Goal: Obtain resource: Obtain resource

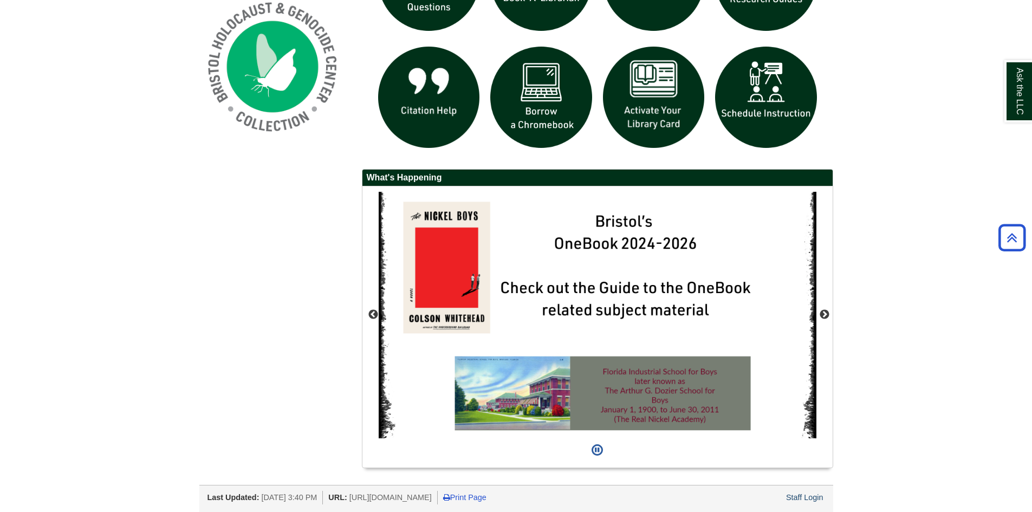
scroll to position [873, 0]
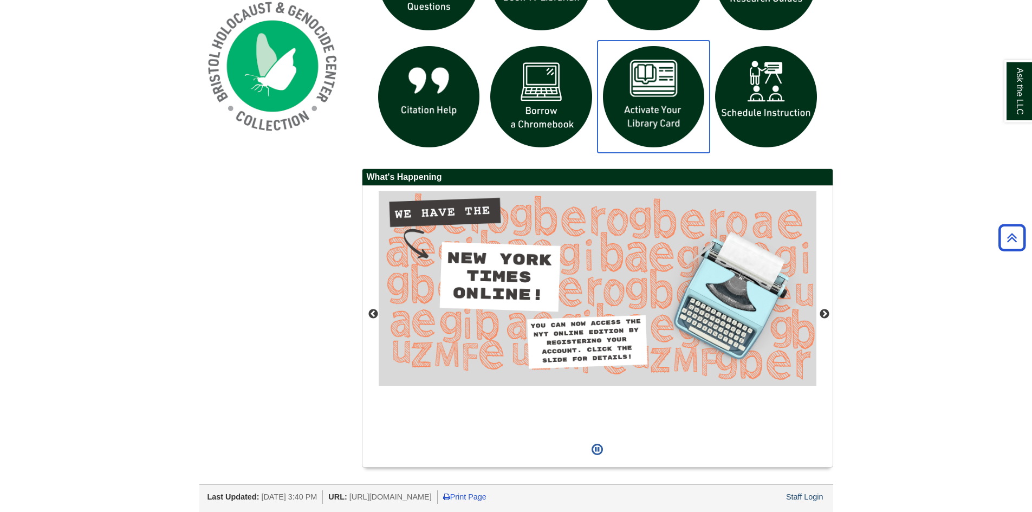
click at [657, 95] on img "slideshow" at bounding box center [654, 97] width 113 height 113
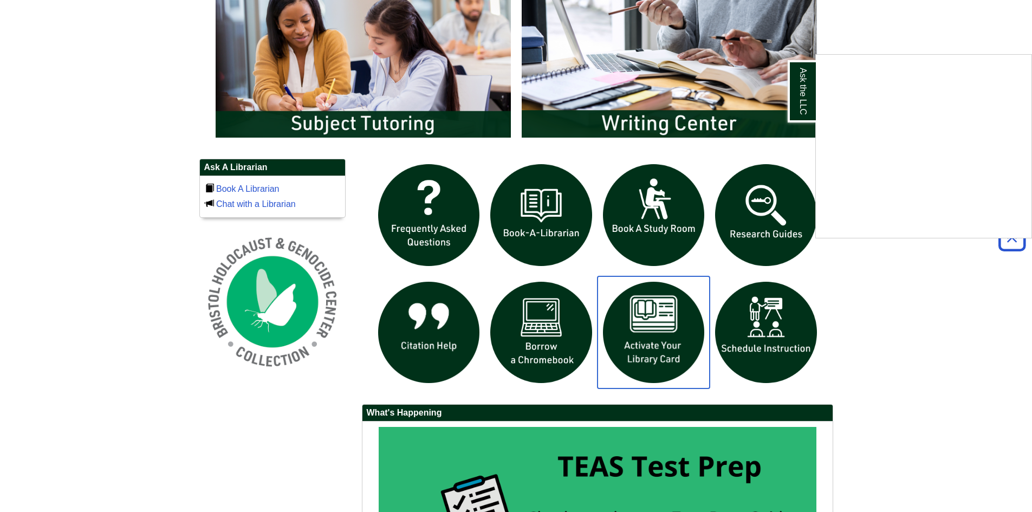
scroll to position [602, 0]
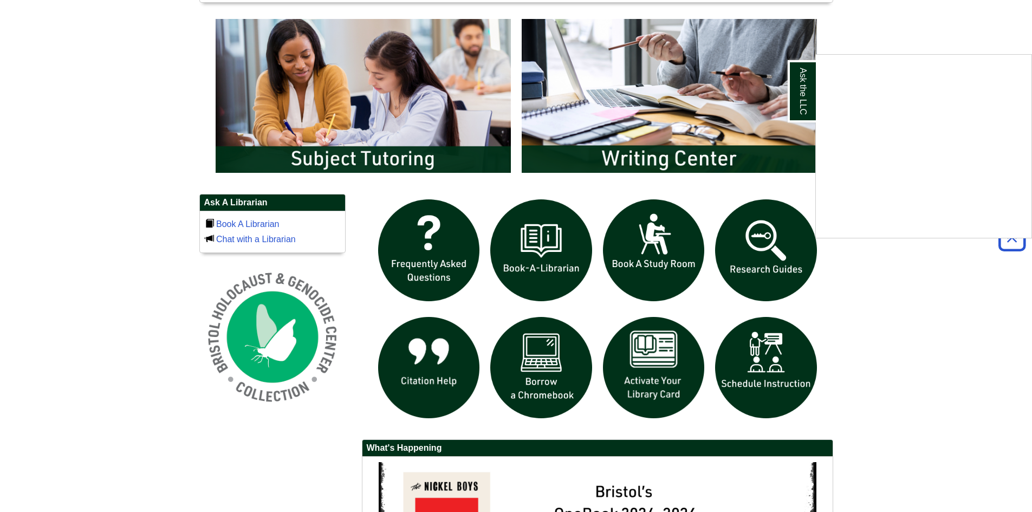
click at [534, 384] on div "Ask the LLC" at bounding box center [516, 256] width 1032 height 512
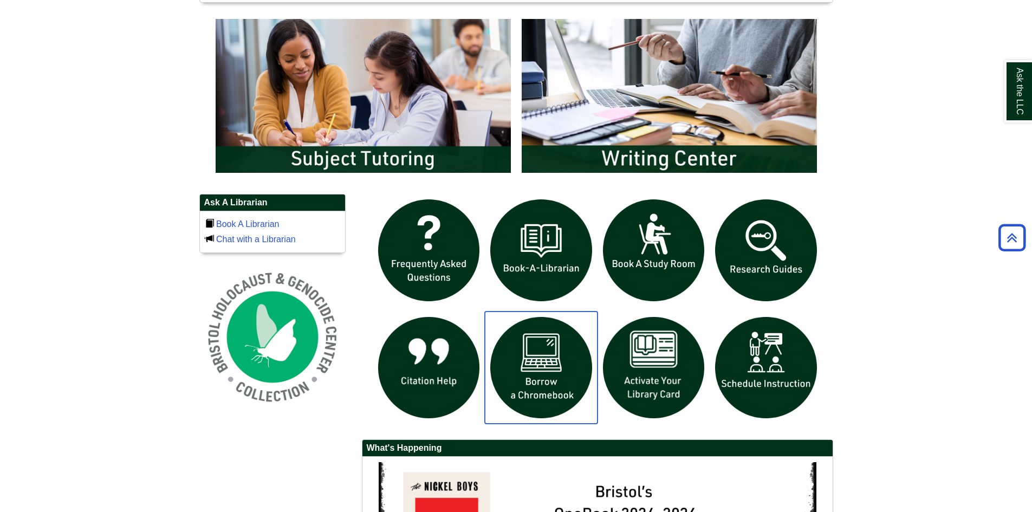
click at [538, 345] on img "slideshow" at bounding box center [541, 367] width 113 height 113
click at [952, 307] on body "Skip to Main Content Toggle navigation Home Access Services Access Services Pol…" at bounding box center [516, 90] width 1032 height 1385
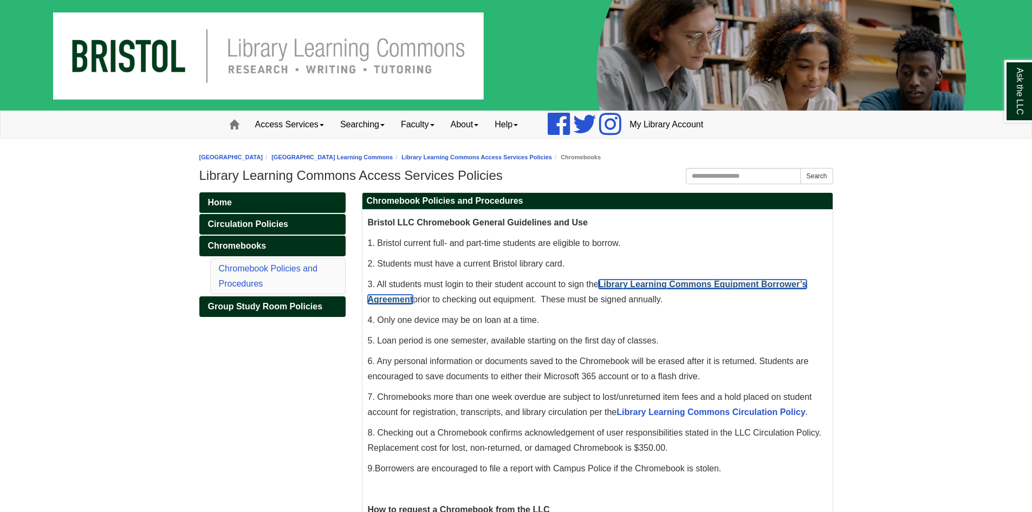
click at [700, 283] on link "Library Learning Commons Equipment Borrower’s Agreement" at bounding box center [587, 292] width 439 height 24
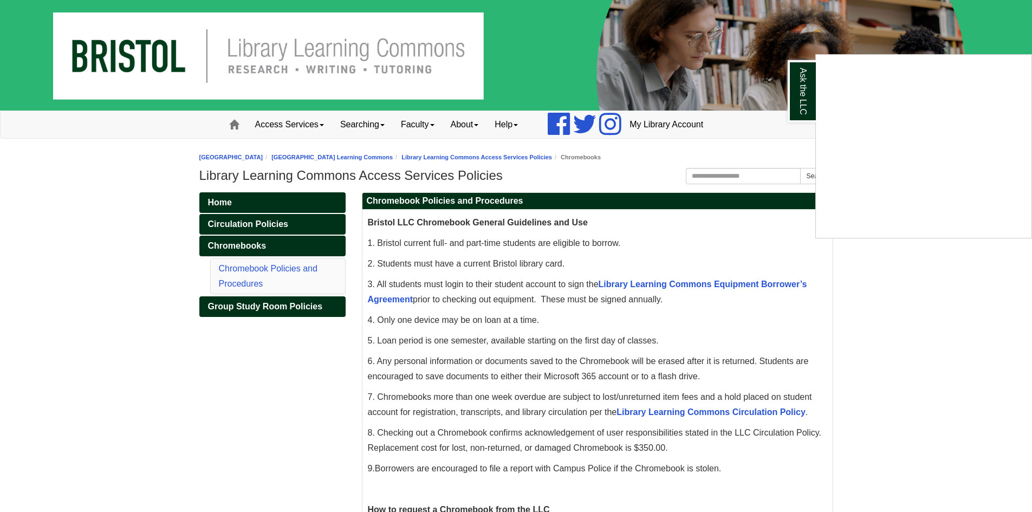
click at [644, 284] on div "Ask the LLC" at bounding box center [516, 256] width 1032 height 512
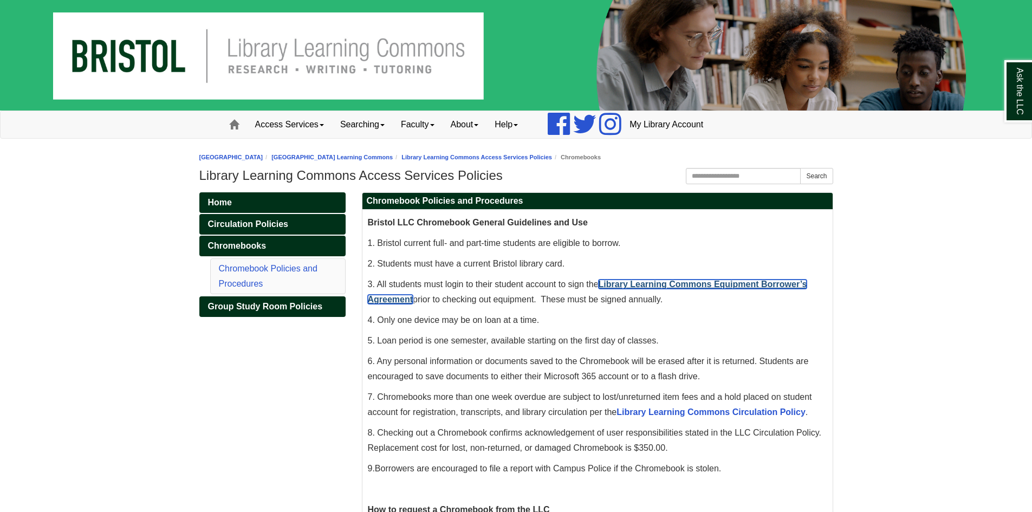
click at [625, 284] on link "Library Learning Commons Equipment Borrower’s Agreement" at bounding box center [587, 292] width 439 height 24
